Goal: Transaction & Acquisition: Purchase product/service

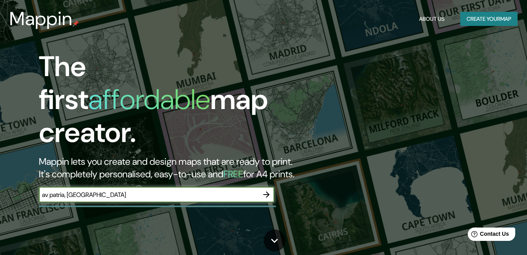
type input "av patria, [GEOGRAPHIC_DATA]"
click at [268, 192] on icon "button" at bounding box center [266, 195] width 6 height 6
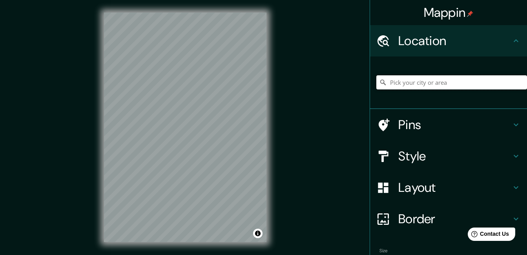
click at [474, 89] on input "Pick your city or area" at bounding box center [452, 82] width 151 height 14
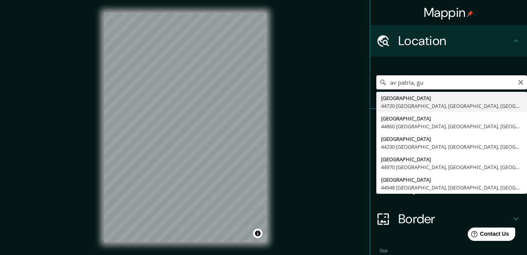
type input "[GEOGRAPHIC_DATA], [GEOGRAPHIC_DATA], [GEOGRAPHIC_DATA]"
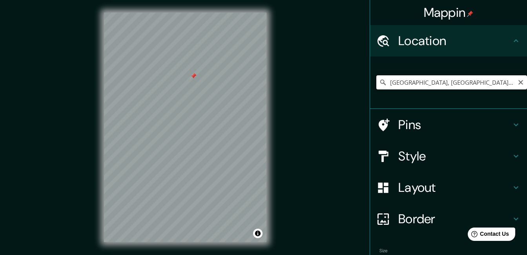
click at [443, 88] on input "[GEOGRAPHIC_DATA], [GEOGRAPHIC_DATA], [GEOGRAPHIC_DATA]" at bounding box center [452, 82] width 151 height 14
drag, startPoint x: 384, startPoint y: 81, endPoint x: 534, endPoint y: 82, distance: 150.4
click at [527, 82] on html "Mappin Location [GEOGRAPHIC_DATA], [GEOGRAPHIC_DATA], [GEOGRAPHIC_DATA] Pins St…" at bounding box center [263, 127] width 527 height 255
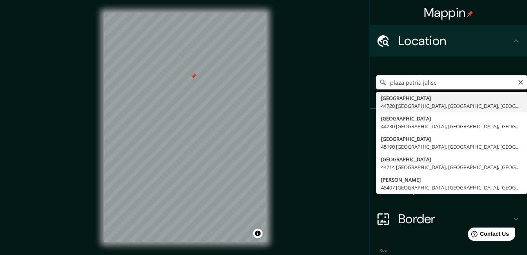
type input "plaza patria jalisc"
drag, startPoint x: 457, startPoint y: 84, endPoint x: 340, endPoint y: 94, distance: 117.8
click at [340, 94] on div "Mappin Location [GEOGRAPHIC_DATA] [GEOGRAPHIC_DATA], [GEOGRAPHIC_DATA], [GEOGRA…" at bounding box center [263, 133] width 527 height 267
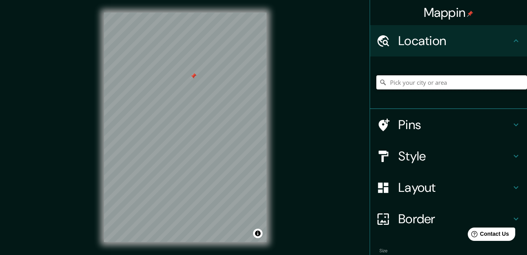
type input "v"
paste input "[GEOGRAPHIC_DATA], Jal."
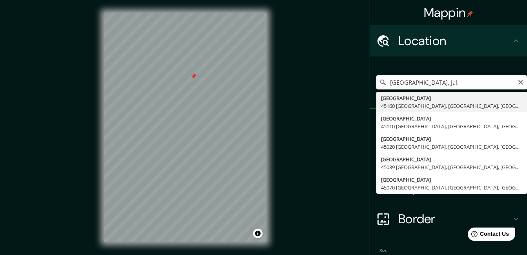
type input "[GEOGRAPHIC_DATA], [GEOGRAPHIC_DATA], [GEOGRAPHIC_DATA]"
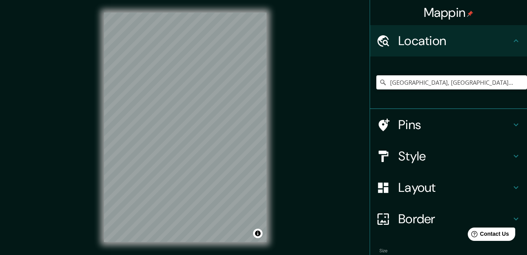
click at [95, 108] on div "© Mapbox © OpenStreetMap Improve this map" at bounding box center [185, 127] width 188 height 255
click at [287, 94] on div "Mappin Location [GEOGRAPHIC_DATA], [GEOGRAPHIC_DATA], [GEOGRAPHIC_DATA] Pins St…" at bounding box center [263, 133] width 527 height 267
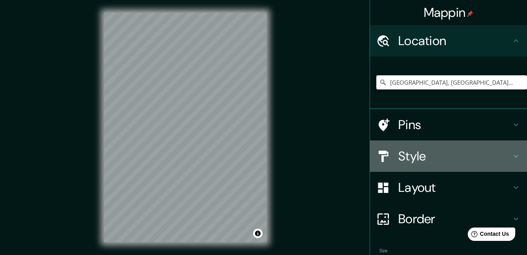
click at [481, 146] on div "Style" at bounding box center [448, 156] width 157 height 31
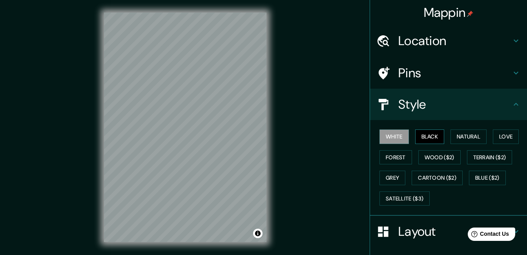
click at [435, 134] on button "Black" at bounding box center [429, 137] width 29 height 15
click at [471, 130] on button "Natural" at bounding box center [469, 137] width 36 height 15
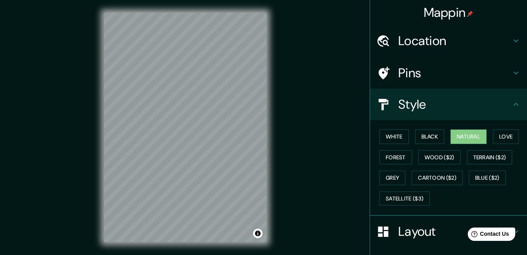
click at [483, 75] on h4 "Pins" at bounding box center [455, 73] width 113 height 16
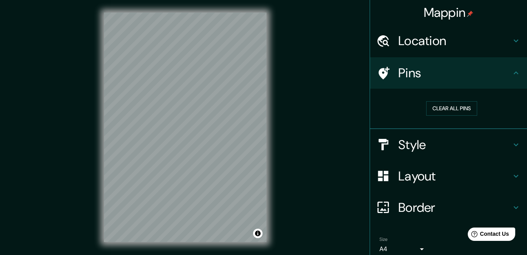
scroll to position [33, 0]
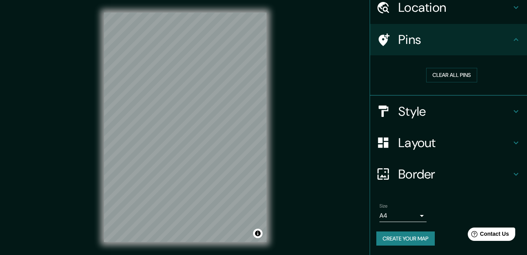
click at [428, 180] on h4 "Border" at bounding box center [455, 174] width 113 height 16
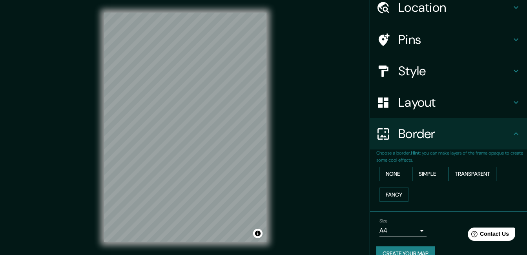
click at [477, 175] on button "Transparent" at bounding box center [473, 174] width 48 height 15
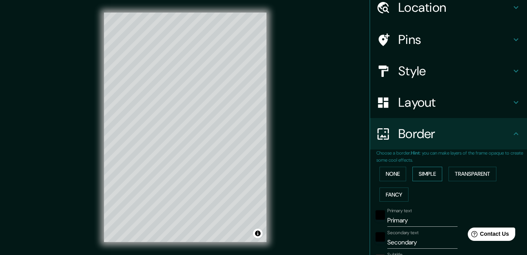
click at [429, 172] on button "Simple" at bounding box center [428, 174] width 30 height 15
click at [393, 191] on button "Fancy" at bounding box center [394, 195] width 29 height 15
click at [395, 177] on button "None" at bounding box center [393, 174] width 27 height 15
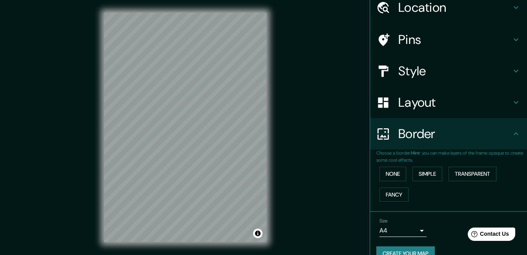
scroll to position [49, 0]
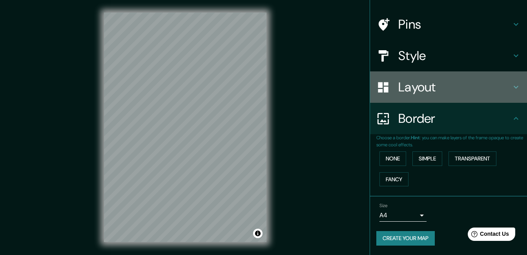
click at [488, 81] on h4 "Layout" at bounding box center [455, 87] width 113 height 16
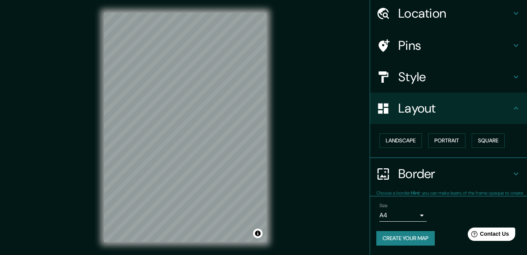
scroll to position [27, 0]
click at [492, 141] on button "Square" at bounding box center [488, 141] width 33 height 15
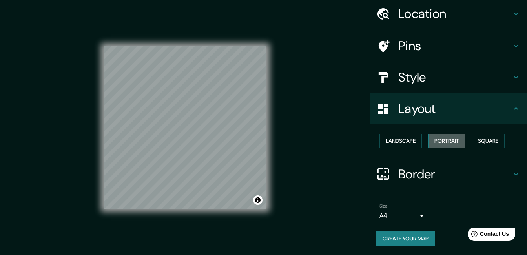
click at [455, 140] on button "Portrait" at bounding box center [446, 141] width 37 height 15
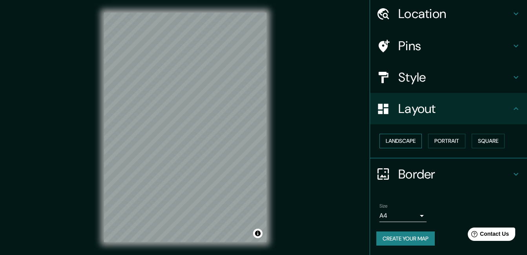
click at [404, 140] on button "Landscape" at bounding box center [401, 141] width 42 height 15
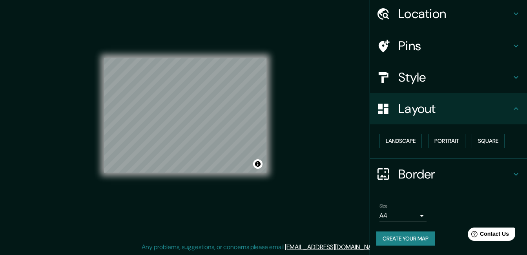
scroll to position [0, 0]
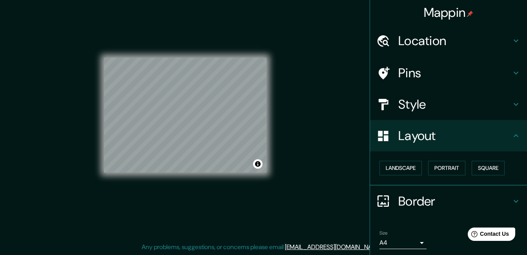
click at [496, 106] on h4 "Style" at bounding box center [455, 105] width 113 height 16
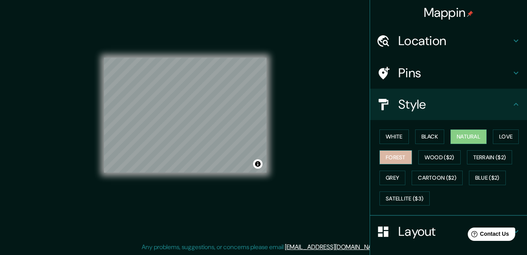
click at [399, 153] on button "Forest" at bounding box center [396, 157] width 33 height 15
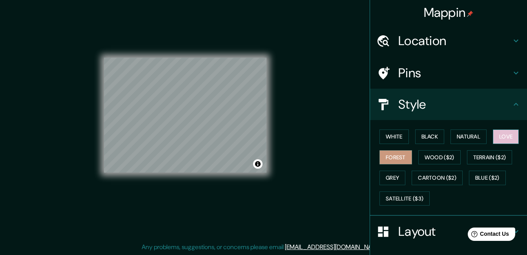
click at [511, 134] on button "Love" at bounding box center [506, 137] width 26 height 15
click at [388, 176] on button "Grey" at bounding box center [393, 178] width 26 height 15
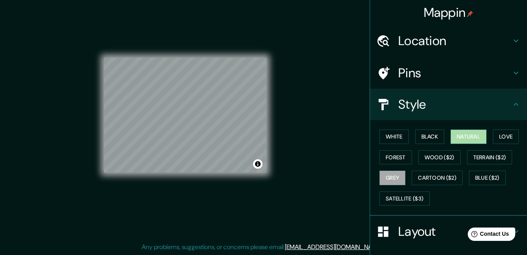
click at [466, 135] on button "Natural" at bounding box center [469, 137] width 36 height 15
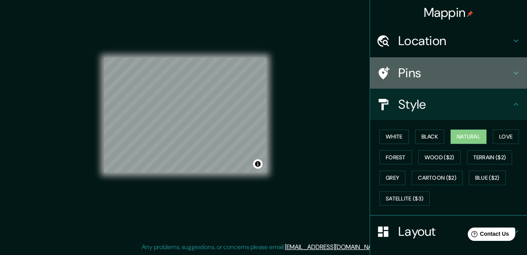
click at [506, 74] on div "Pins" at bounding box center [448, 72] width 157 height 31
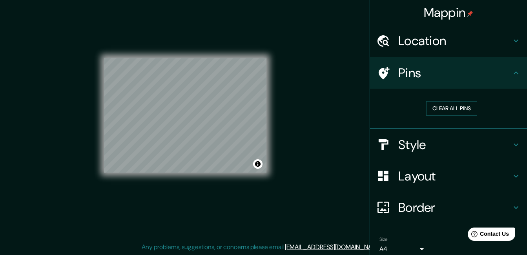
click at [384, 69] on div at bounding box center [388, 73] width 22 height 14
click at [449, 34] on h4 "Location" at bounding box center [455, 41] width 113 height 16
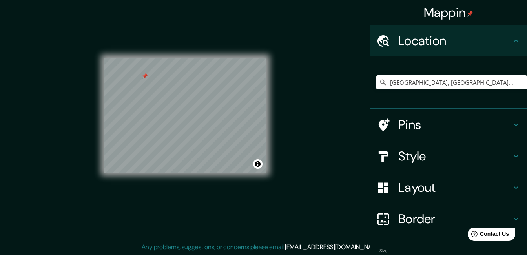
click at [484, 111] on div "Pins" at bounding box center [448, 124] width 157 height 31
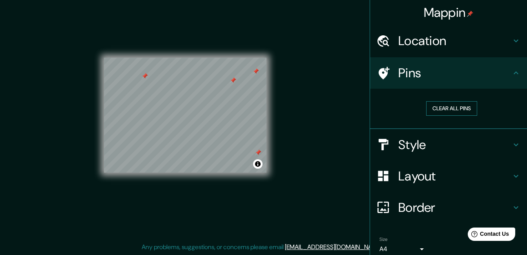
click at [440, 109] on button "Clear all pins" at bounding box center [451, 108] width 51 height 15
drag, startPoint x: 524, startPoint y: 1, endPoint x: 319, endPoint y: 11, distance: 205.2
click at [319, 11] on div "Mappin Location [GEOGRAPHIC_DATA], [GEOGRAPHIC_DATA], [GEOGRAPHIC_DATA] Pins Cl…" at bounding box center [263, 121] width 527 height 267
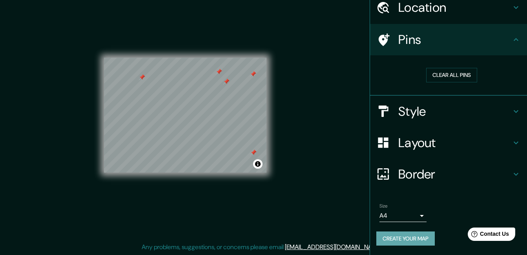
click at [397, 243] on button "Create your map" at bounding box center [406, 239] width 58 height 15
